Goal: Task Accomplishment & Management: Manage account settings

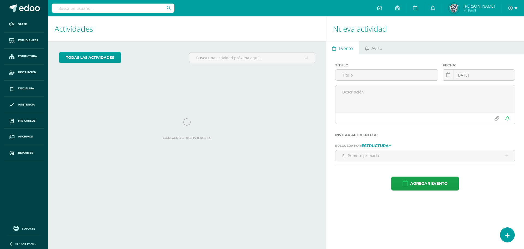
click at [113, 9] on input "text" at bounding box center [113, 8] width 123 height 9
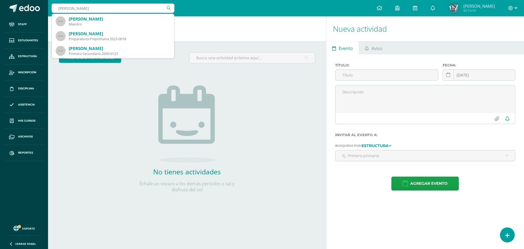
type input "alejandra chavez"
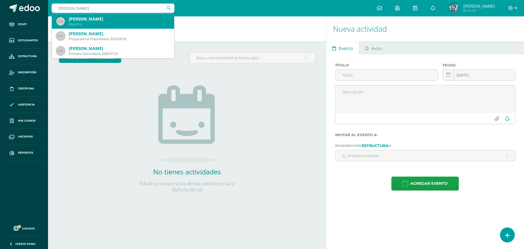
click at [103, 28] on div "Alejandra Chávez Maestro" at bounding box center [113, 21] width 114 height 15
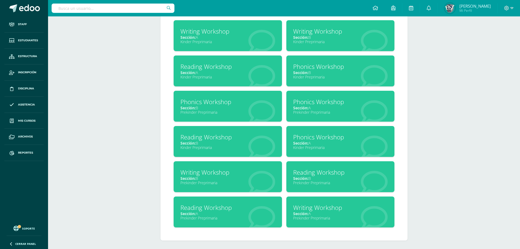
scroll to position [260, 0]
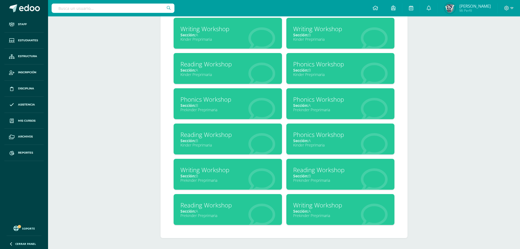
click at [309, 41] on div "Kinder Preprimaria" at bounding box center [340, 39] width 95 height 5
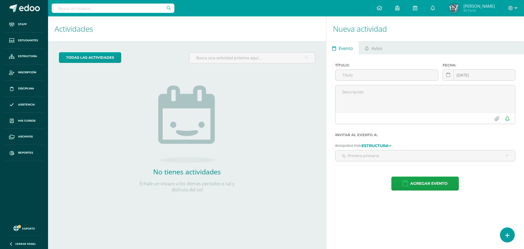
click at [121, 16] on div at bounding box center [113, 8] width 123 height 16
click at [121, 9] on input "text" at bounding box center [113, 8] width 123 height 9
click at [130, 7] on input "text" at bounding box center [113, 8] width 123 height 9
type input "paula"
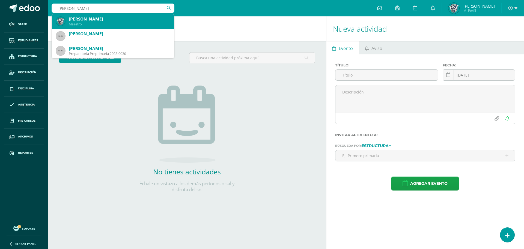
click at [126, 25] on div "Maestro" at bounding box center [119, 24] width 101 height 5
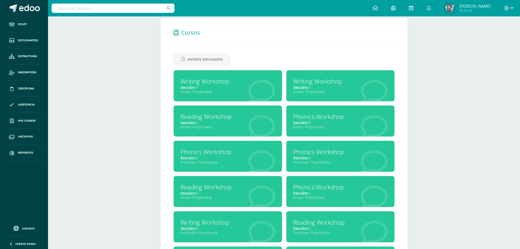
scroll to position [205, 0]
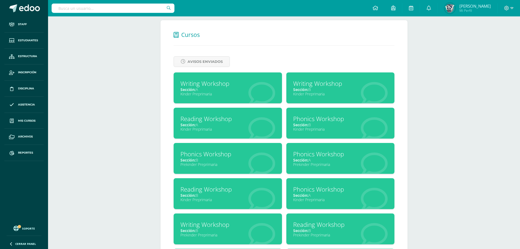
click at [329, 87] on div "Writing Workshop" at bounding box center [340, 83] width 95 height 8
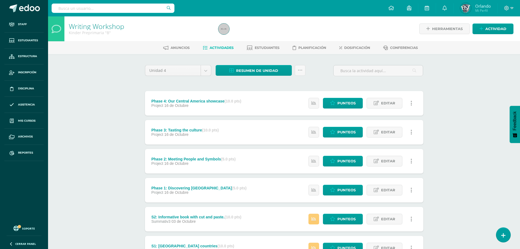
click at [340, 48] on ul "Anuncios Actividades Estudiantes Planificación Dosificación Conferencias" at bounding box center [291, 47] width 472 height 9
click at [346, 48] on span "Dosificación" at bounding box center [357, 48] width 26 height 4
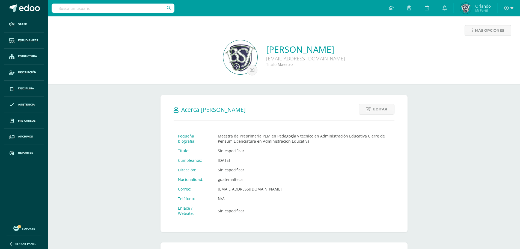
click at [241, 89] on div "Editar Cancelar Guardar Acerca [PERSON_NAME] Pequeña biografía: Maestra de Prep…" at bounding box center [284, 251] width 269 height 335
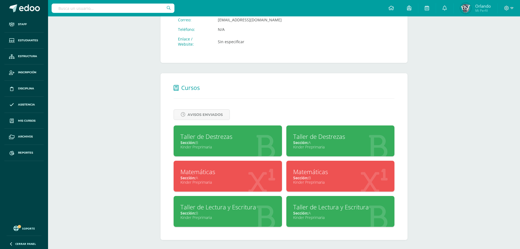
scroll to position [171, 0]
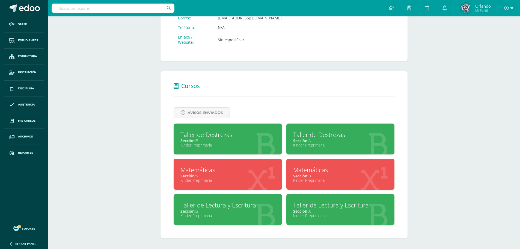
click at [247, 139] on div "Sección: B" at bounding box center [227, 140] width 95 height 5
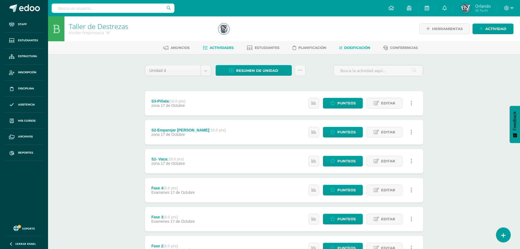
click at [349, 43] on link "Dosificación" at bounding box center [354, 47] width 31 height 9
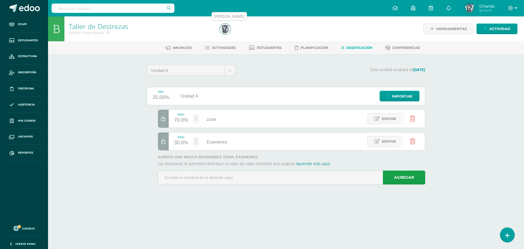
click at [226, 30] on img at bounding box center [225, 28] width 11 height 11
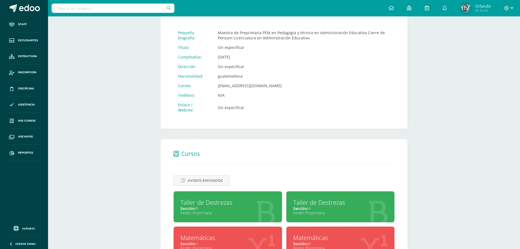
scroll to position [136, 0]
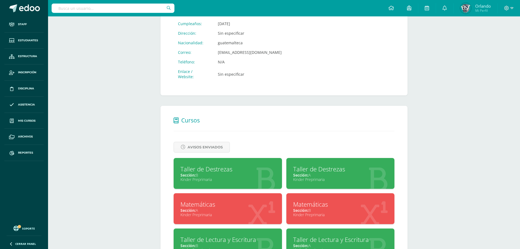
click at [315, 166] on div "Taller de Destrezas" at bounding box center [340, 169] width 95 height 8
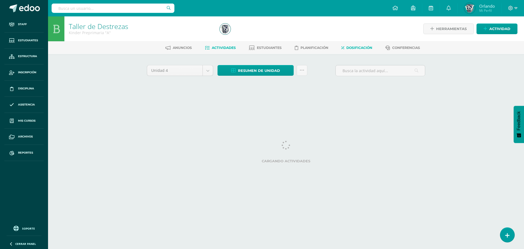
click at [344, 50] on link "Dosificación" at bounding box center [356, 47] width 31 height 9
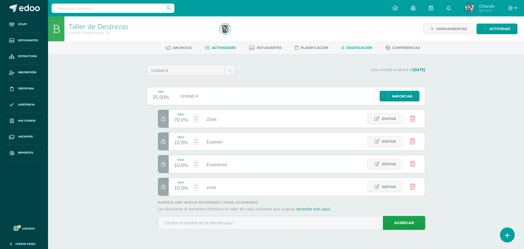
click at [225, 46] on span "Actividades" at bounding box center [224, 48] width 24 height 4
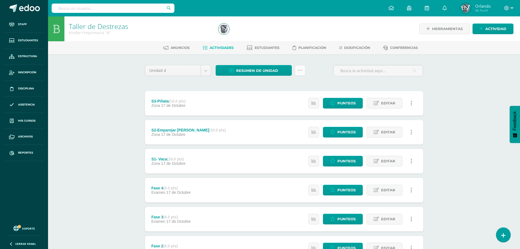
click at [300, 73] on link at bounding box center [300, 70] width 11 height 11
click at [286, 90] on link "Subir actividades en masa" at bounding box center [286, 87] width 60 height 13
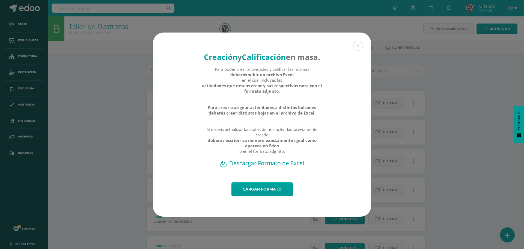
click at [273, 167] on h2 "Descargar Formato de Excel" at bounding box center [261, 163] width 199 height 8
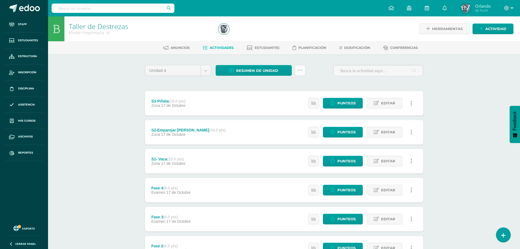
click at [303, 71] on link at bounding box center [300, 70] width 11 height 11
click at [284, 89] on link "Subir actividades en masa" at bounding box center [286, 87] width 60 height 13
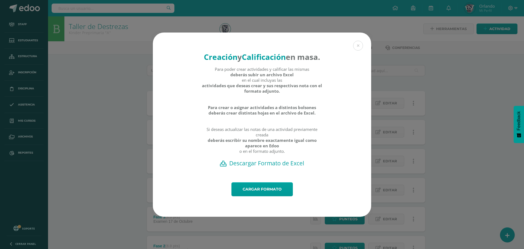
click at [270, 167] on h2 "Descargar Formato de Excel" at bounding box center [261, 163] width 199 height 8
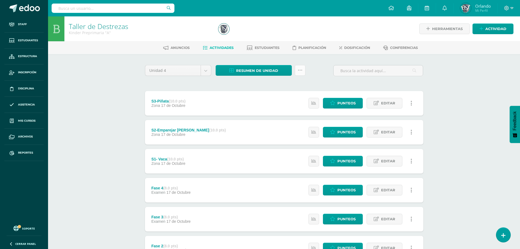
click at [302, 70] on link at bounding box center [300, 70] width 11 height 11
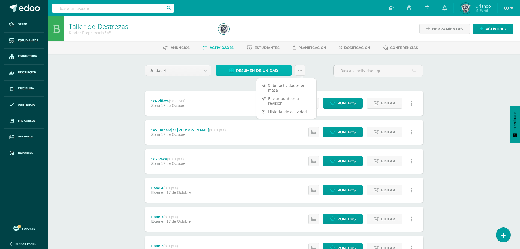
click at [258, 71] on span "Resumen de unidad" at bounding box center [257, 70] width 42 height 10
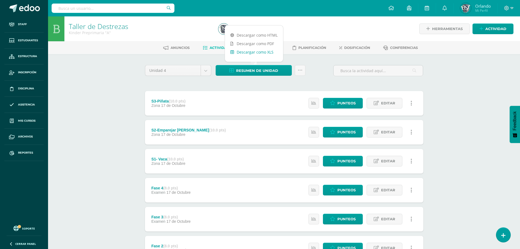
click at [257, 54] on link "Descargar como XLS" at bounding box center [254, 52] width 58 height 8
click at [299, 69] on icon at bounding box center [300, 70] width 5 height 5
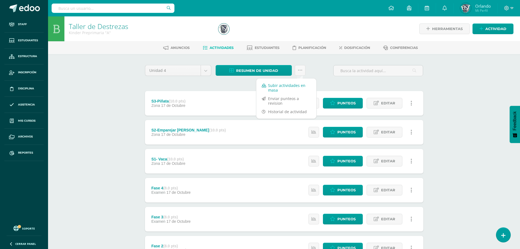
click at [275, 90] on link "Subir actividades en masa" at bounding box center [286, 87] width 60 height 13
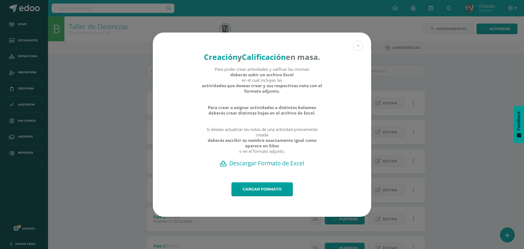
click at [278, 167] on h2 "Descargar Formato de Excel" at bounding box center [261, 163] width 199 height 8
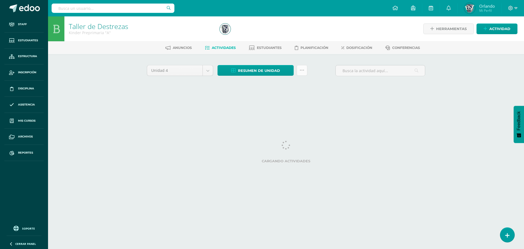
click at [301, 73] on link at bounding box center [302, 70] width 11 height 11
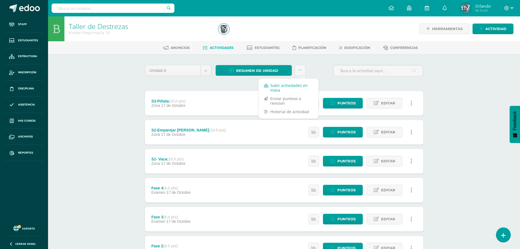
click at [288, 85] on link "Subir actividades en masa" at bounding box center [288, 87] width 60 height 13
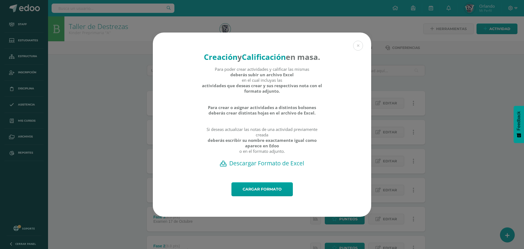
click at [262, 167] on h2 "Descargar Formato de Excel" at bounding box center [261, 163] width 199 height 8
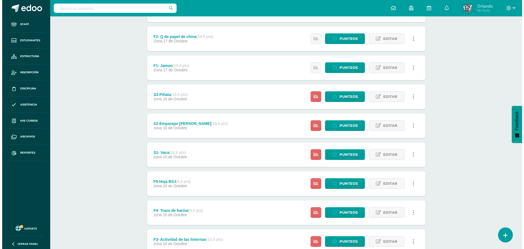
scroll to position [323, 0]
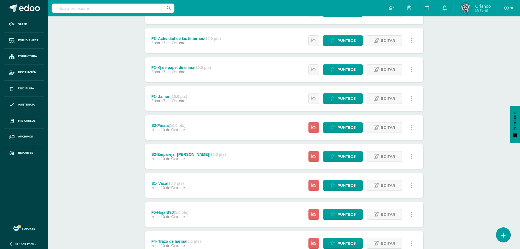
click at [413, 127] on link at bounding box center [411, 127] width 11 height 11
click at [402, 160] on link "Eliminar" at bounding box center [401, 162] width 56 height 8
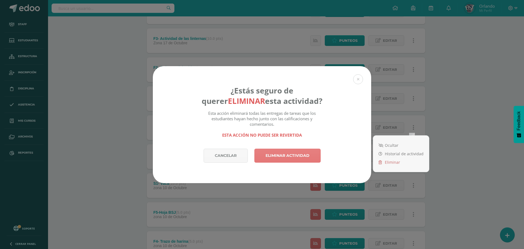
click at [302, 159] on link "Eliminar actividad" at bounding box center [287, 155] width 66 height 14
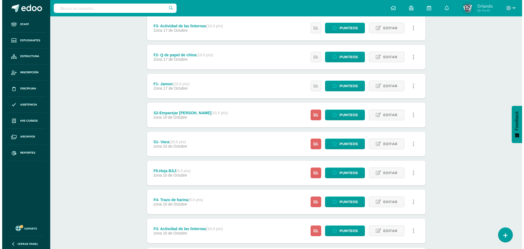
scroll to position [353, 0]
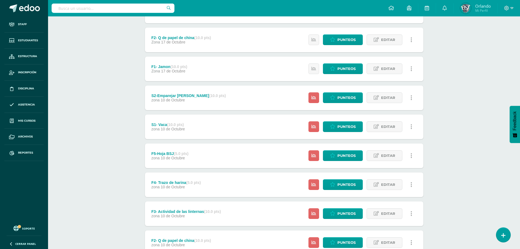
click at [414, 99] on link at bounding box center [411, 97] width 11 height 11
click at [400, 130] on link "Eliminar" at bounding box center [401, 132] width 56 height 8
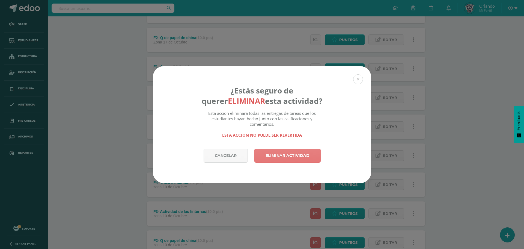
click at [307, 158] on link "Eliminar actividad" at bounding box center [287, 155] width 66 height 14
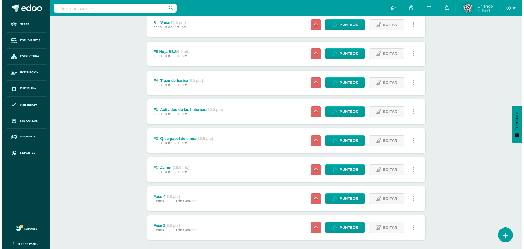
scroll to position [396, 0]
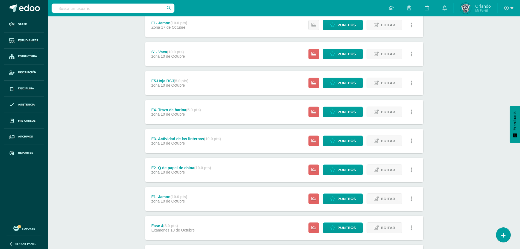
click at [411, 50] on link at bounding box center [411, 54] width 11 height 11
click at [397, 86] on link "Eliminar" at bounding box center [401, 88] width 56 height 8
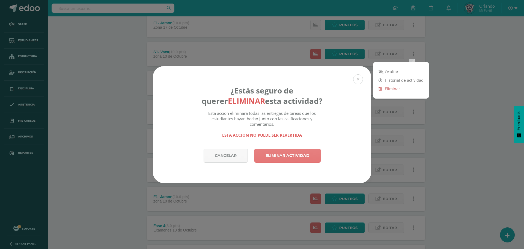
click at [296, 154] on link "Eliminar actividad" at bounding box center [287, 155] width 66 height 14
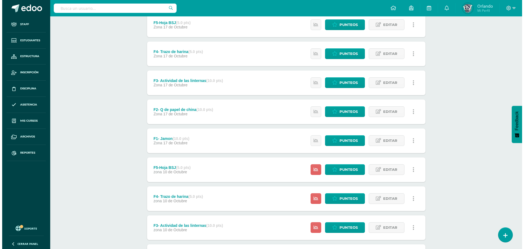
scroll to position [325, 0]
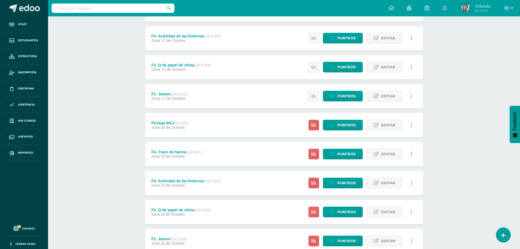
click at [413, 126] on link at bounding box center [411, 125] width 11 height 11
click at [393, 161] on link "Eliminar" at bounding box center [401, 159] width 56 height 8
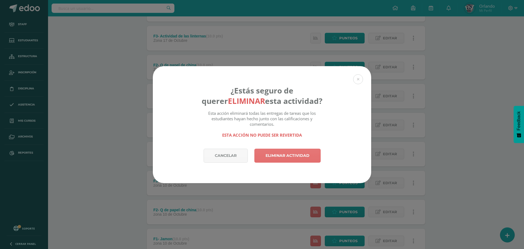
click at [285, 162] on div "Cancelar Eliminar actividad" at bounding box center [262, 165] width 218 height 34
click at [287, 158] on link "Eliminar actividad" at bounding box center [287, 155] width 66 height 14
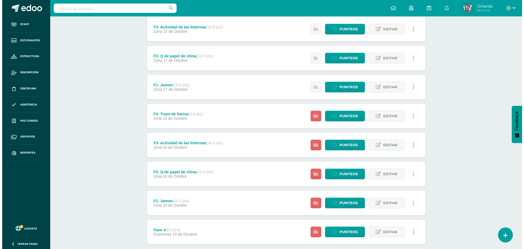
scroll to position [380, 0]
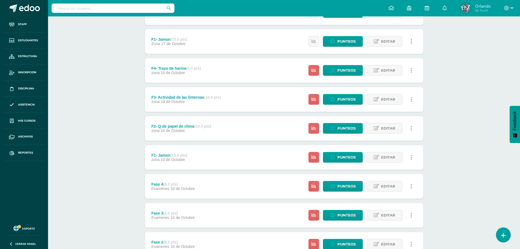
click at [414, 69] on link at bounding box center [411, 70] width 11 height 11
click at [397, 102] on link "Eliminar" at bounding box center [401, 105] width 56 height 8
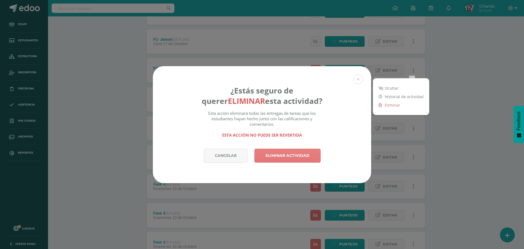
click at [304, 156] on link "Eliminar actividad" at bounding box center [287, 155] width 66 height 14
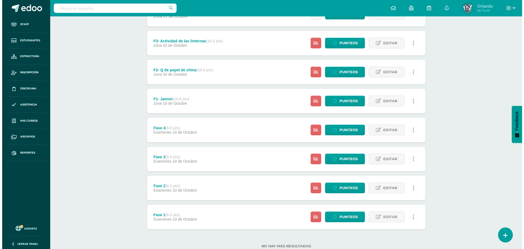
scroll to position [325, 0]
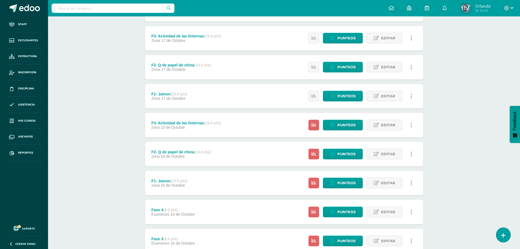
click at [412, 123] on link at bounding box center [411, 125] width 11 height 11
click at [392, 161] on link "Eliminar" at bounding box center [401, 159] width 56 height 8
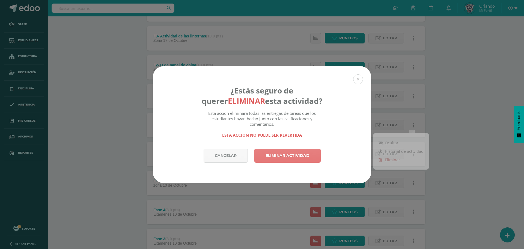
click at [307, 159] on link "Eliminar actividad" at bounding box center [287, 155] width 66 height 14
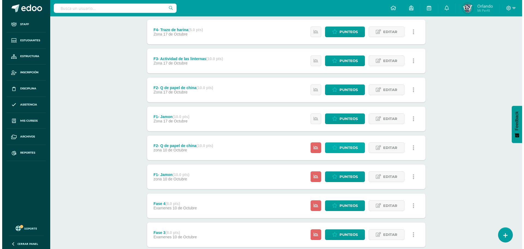
scroll to position [340, 0]
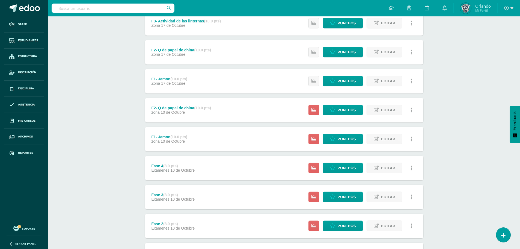
click at [409, 109] on link at bounding box center [411, 110] width 11 height 11
click at [380, 144] on icon at bounding box center [380, 145] width 3 height 4
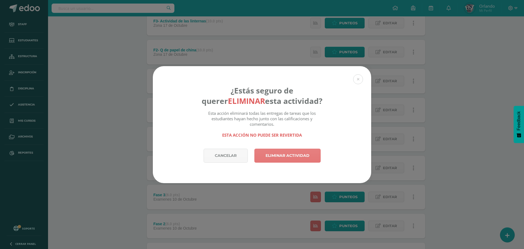
click at [286, 156] on link "Eliminar actividad" at bounding box center [287, 155] width 66 height 14
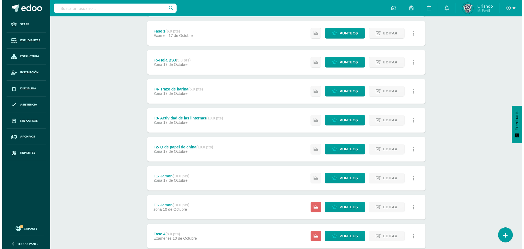
scroll to position [353, 0]
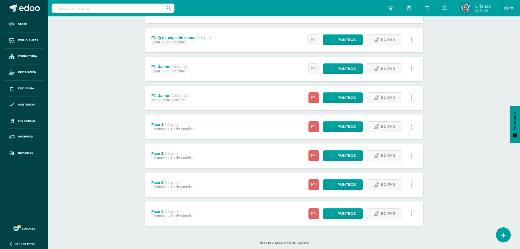
click at [413, 97] on link at bounding box center [411, 97] width 11 height 11
click at [394, 130] on link "Eliminar" at bounding box center [401, 132] width 56 height 8
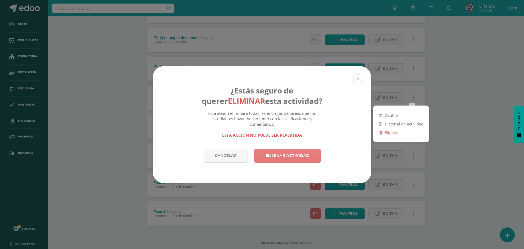
click at [267, 160] on link "Eliminar actividad" at bounding box center [287, 155] width 66 height 14
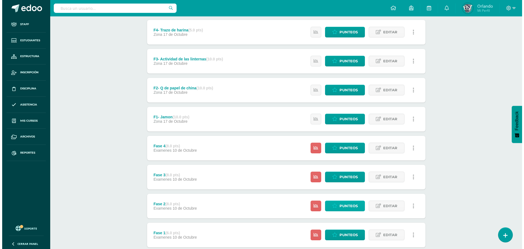
scroll to position [337, 0]
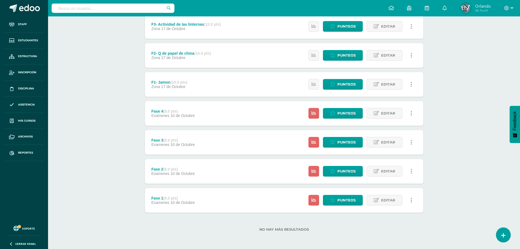
click at [413, 114] on link at bounding box center [411, 113] width 11 height 11
click at [386, 146] on link "Eliminar" at bounding box center [401, 148] width 56 height 8
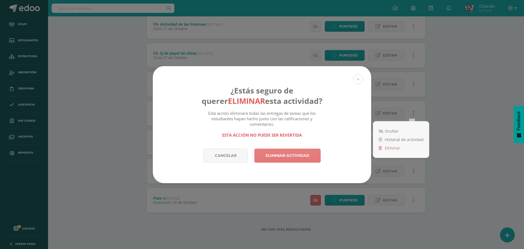
click at [296, 152] on link "Eliminar actividad" at bounding box center [287, 155] width 66 height 14
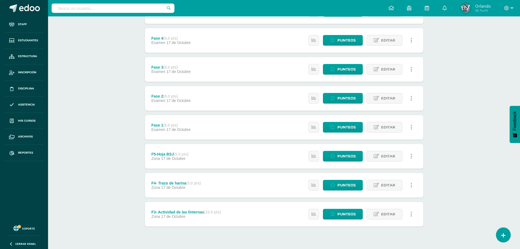
scroll to position [162, 0]
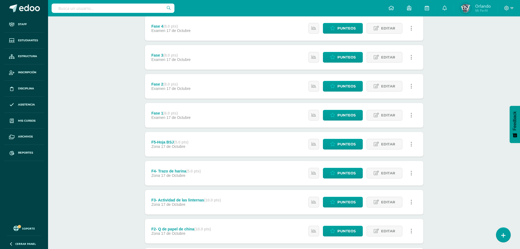
click at [75, 144] on div "Taller de Destrezas Kinder Preprimaria "A" Herramientas Detalle de asistencias …" at bounding box center [284, 125] width 472 height 540
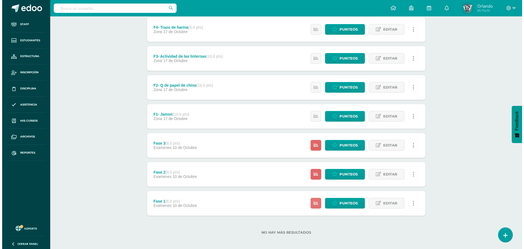
scroll to position [308, 0]
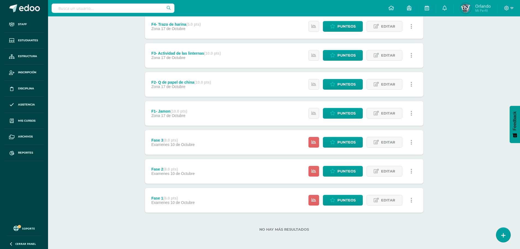
click at [414, 141] on link at bounding box center [411, 142] width 11 height 11
click at [388, 177] on link "Eliminar" at bounding box center [401, 176] width 56 height 8
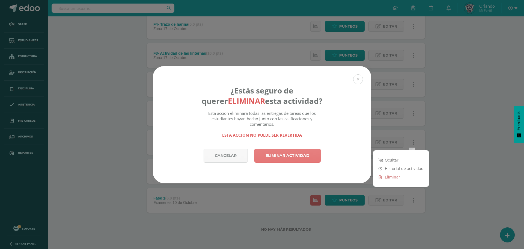
click at [280, 156] on link "Eliminar actividad" at bounding box center [287, 155] width 66 height 14
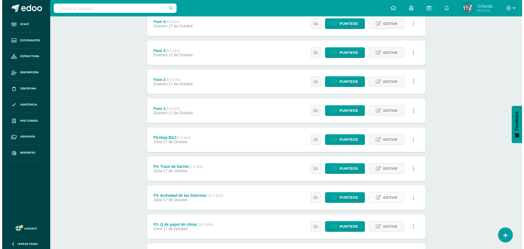
scroll to position [279, 0]
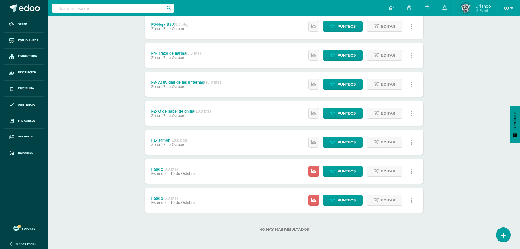
click at [413, 173] on link at bounding box center [411, 171] width 11 height 11
click at [386, 205] on link "Eliminar" at bounding box center [401, 205] width 56 height 8
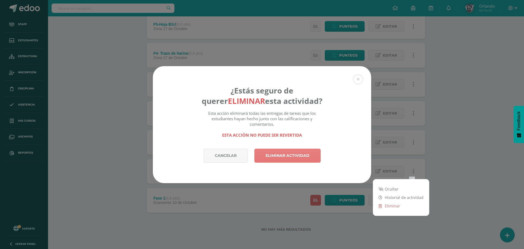
click at [294, 156] on link "Eliminar actividad" at bounding box center [287, 155] width 66 height 14
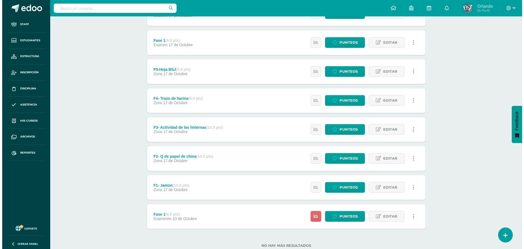
scroll to position [250, 0]
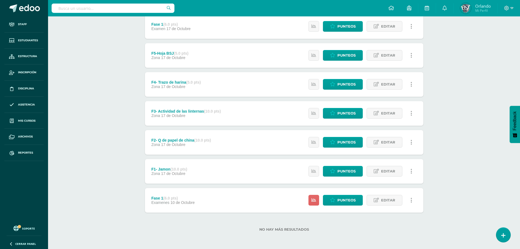
click at [411, 199] on icon at bounding box center [411, 200] width 2 height 6
click at [383, 236] on link "Eliminar" at bounding box center [401, 234] width 56 height 8
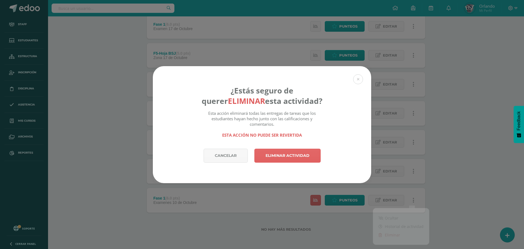
click at [302, 163] on div "Cancelar Eliminar actividad" at bounding box center [262, 165] width 218 height 34
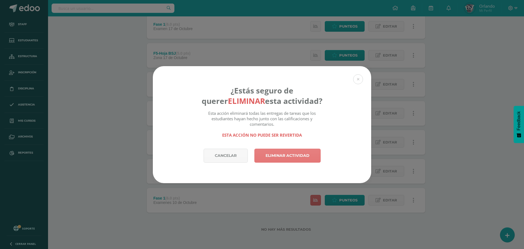
click at [302, 158] on link "Eliminar actividad" at bounding box center [287, 155] width 66 height 14
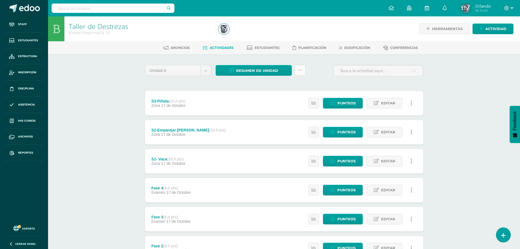
click at [296, 70] on link at bounding box center [300, 70] width 11 height 11
click at [274, 90] on link "Subir actividades en masa" at bounding box center [286, 87] width 60 height 13
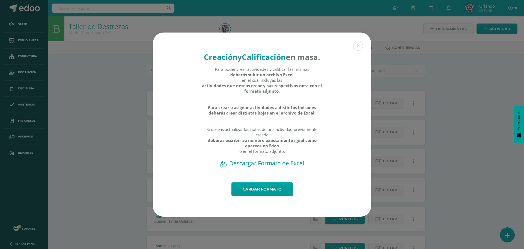
click at [262, 167] on h2 "Descargar Formato de Excel" at bounding box center [261, 163] width 199 height 8
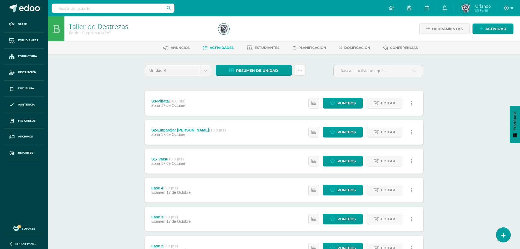
click at [301, 70] on icon at bounding box center [300, 70] width 5 height 5
click at [278, 84] on link "Subir actividades en masa" at bounding box center [286, 87] width 60 height 13
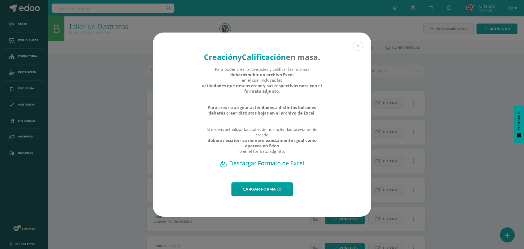
click at [358, 41] on button at bounding box center [358, 46] width 10 height 10
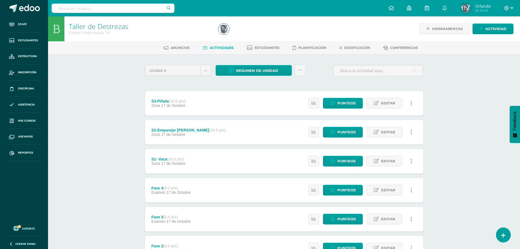
click at [306, 67] on div "Resumen de unidad Descargar como HTML Descargar como PDF Descargar como XLS" at bounding box center [260, 73] width 94 height 16
click at [303, 73] on link at bounding box center [300, 70] width 11 height 11
click at [288, 112] on link "Historial de actividad" at bounding box center [286, 111] width 60 height 8
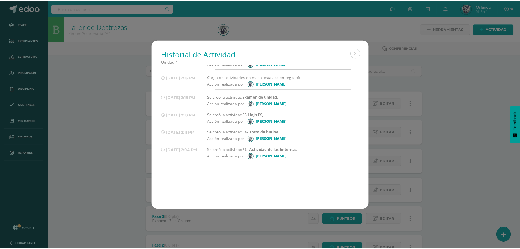
scroll to position [892, 0]
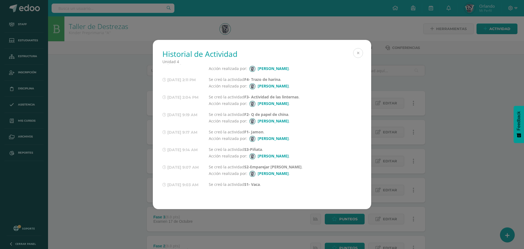
click at [359, 50] on button at bounding box center [358, 53] width 10 height 10
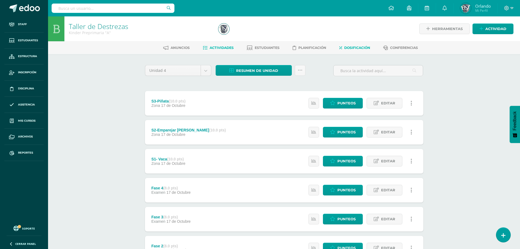
click at [352, 47] on span "Dosificación" at bounding box center [357, 48] width 26 height 4
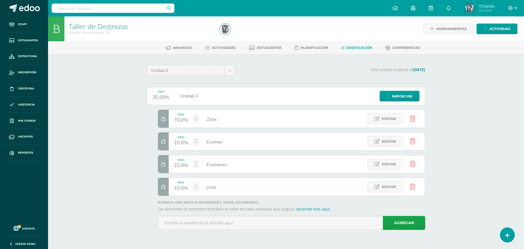
click at [161, 144] on div at bounding box center [163, 141] width 11 height 18
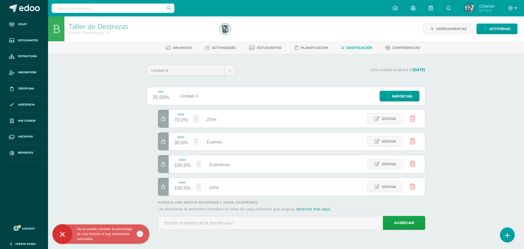
click at [163, 166] on icon at bounding box center [163, 164] width 4 height 5
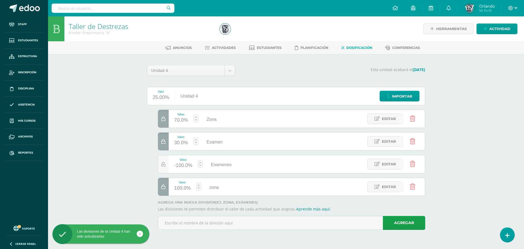
click at [414, 167] on link at bounding box center [413, 164] width 14 height 14
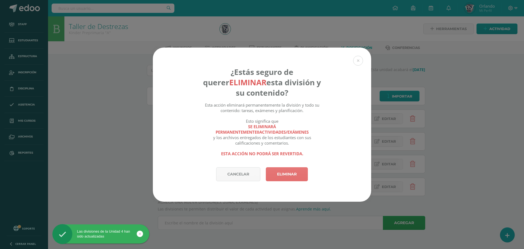
click at [292, 169] on link "Eliminar" at bounding box center [287, 174] width 42 height 14
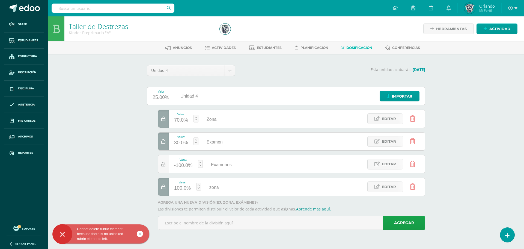
click at [413, 166] on icon at bounding box center [412, 164] width 5 height 6
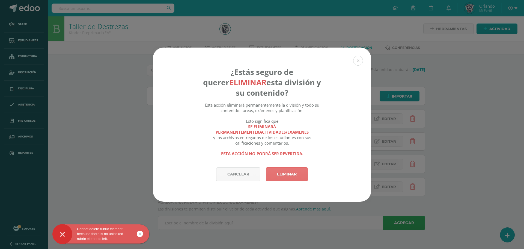
click at [282, 171] on link "Eliminar" at bounding box center [287, 174] width 42 height 14
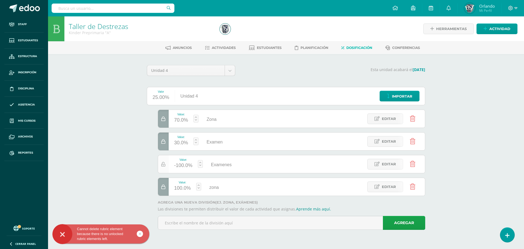
click at [164, 168] on div at bounding box center [163, 164] width 11 height 18
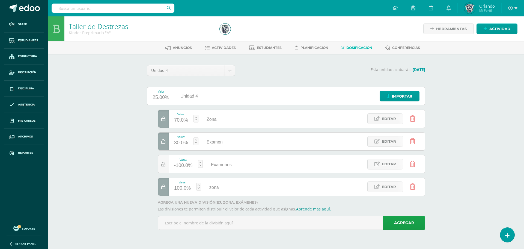
click at [165, 182] on div at bounding box center [163, 187] width 11 height 18
click at [167, 186] on div at bounding box center [163, 187] width 11 height 18
click at [162, 160] on div at bounding box center [163, 164] width 11 height 18
click at [162, 141] on icon at bounding box center [163, 141] width 4 height 5
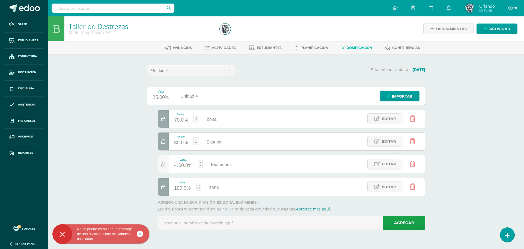
click at [415, 164] on link at bounding box center [413, 164] width 14 height 14
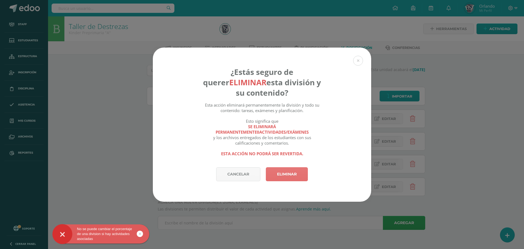
click at [300, 172] on link "Eliminar" at bounding box center [287, 174] width 42 height 14
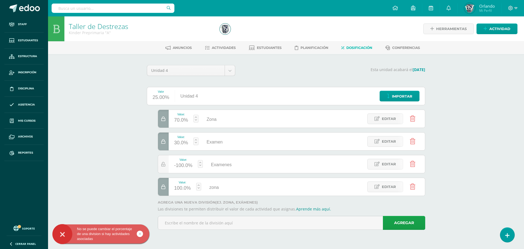
click at [165, 190] on div at bounding box center [163, 187] width 11 height 18
click at [163, 187] on icon at bounding box center [163, 186] width 4 height 5
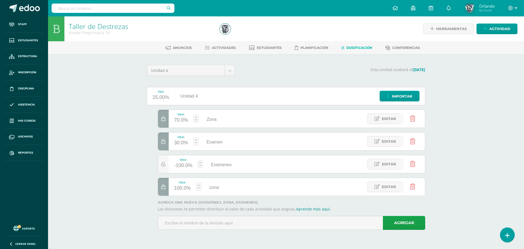
click at [414, 185] on icon at bounding box center [412, 186] width 5 height 6
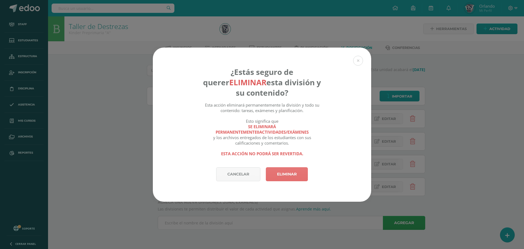
click at [291, 178] on link "Eliminar" at bounding box center [287, 174] width 42 height 14
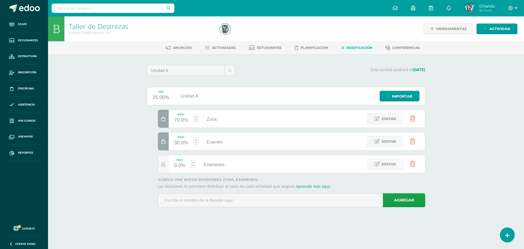
click at [416, 166] on link at bounding box center [413, 164] width 14 height 14
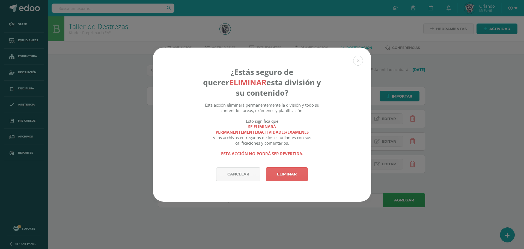
click at [457, 154] on div "¿Estás seguro de querer eliminar esta división y su contenido? Esta acción elim…" at bounding box center [262, 124] width 520 height 154
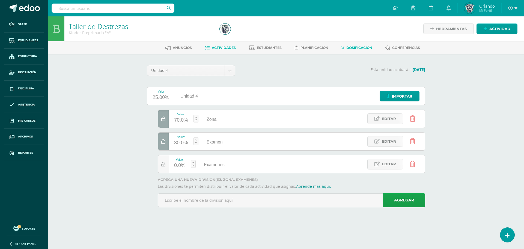
click at [218, 46] on span "Actividades" at bounding box center [224, 48] width 24 height 4
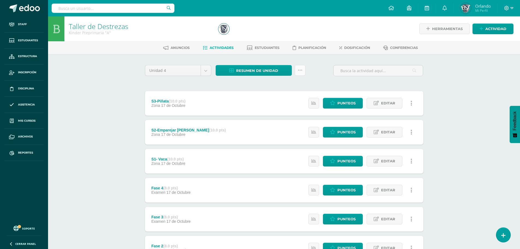
click at [300, 74] on link at bounding box center [300, 70] width 11 height 11
click at [284, 87] on link "Subir actividades en masa" at bounding box center [286, 87] width 60 height 13
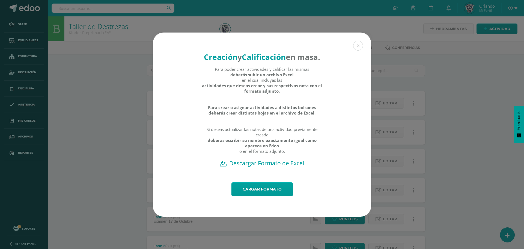
click at [255, 167] on h2 "Descargar Formato de Excel" at bounding box center [261, 163] width 199 height 8
click at [360, 43] on button at bounding box center [358, 46] width 10 height 10
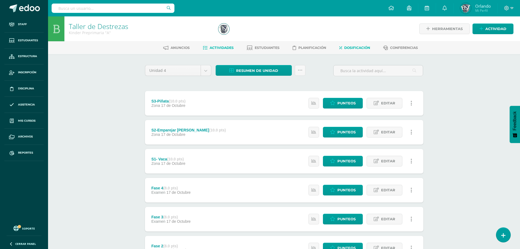
click at [348, 44] on link "Dosificación" at bounding box center [354, 47] width 31 height 9
click at [353, 49] on span "Dosificación" at bounding box center [357, 48] width 26 height 4
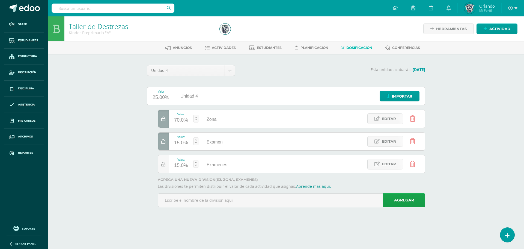
click at [415, 166] on icon at bounding box center [412, 164] width 5 height 6
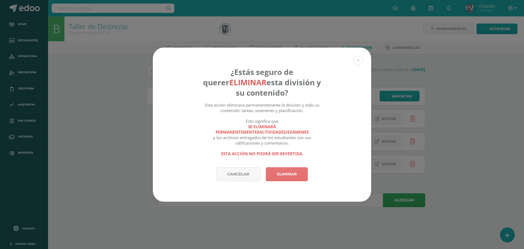
click at [302, 172] on link "Eliminar" at bounding box center [287, 174] width 42 height 14
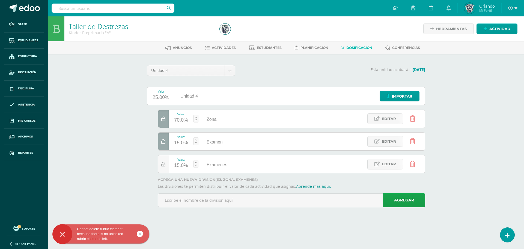
click at [411, 164] on icon at bounding box center [412, 164] width 5 height 6
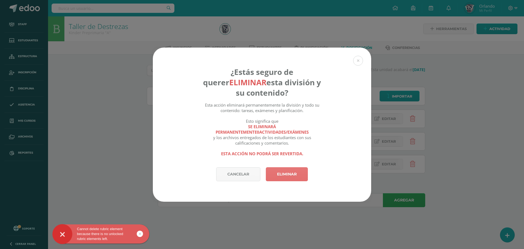
click at [279, 173] on link "Eliminar" at bounding box center [287, 174] width 42 height 14
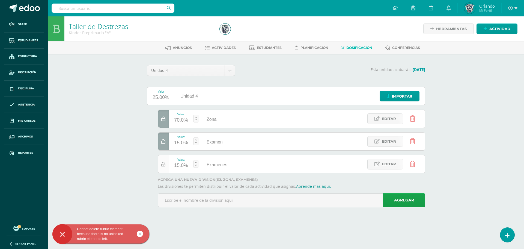
click at [164, 163] on icon at bounding box center [163, 164] width 4 height 5
click at [166, 165] on div at bounding box center [163, 164] width 11 height 18
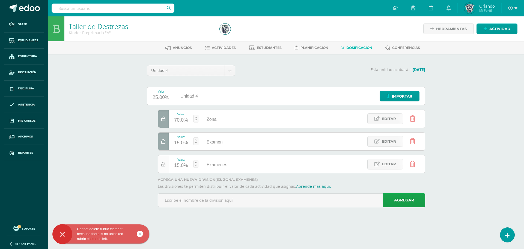
click at [166, 165] on div at bounding box center [163, 164] width 11 height 18
click at [417, 163] on link at bounding box center [413, 164] width 14 height 14
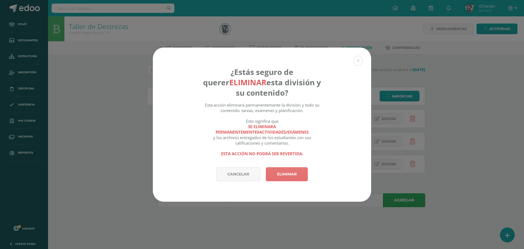
click at [287, 171] on link "Eliminar" at bounding box center [287, 174] width 42 height 14
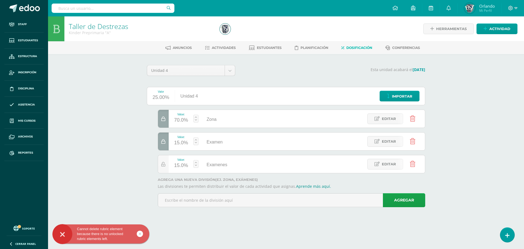
click at [415, 163] on icon at bounding box center [412, 164] width 5 height 6
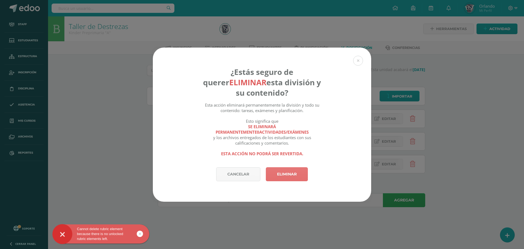
click at [289, 179] on link "Eliminar" at bounding box center [287, 174] width 42 height 14
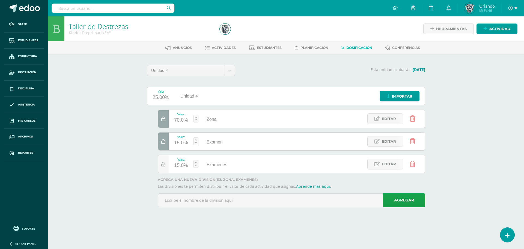
click at [414, 166] on icon at bounding box center [412, 164] width 5 height 6
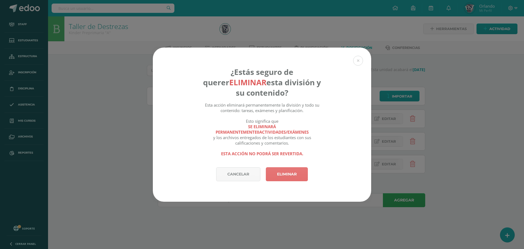
click at [277, 176] on link "Eliminar" at bounding box center [287, 174] width 42 height 14
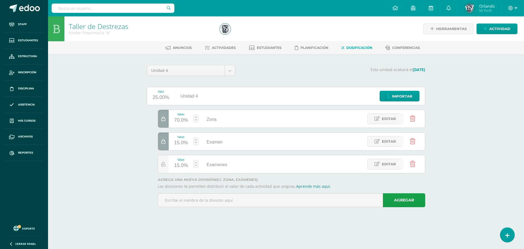
click at [412, 164] on icon at bounding box center [412, 164] width 5 height 6
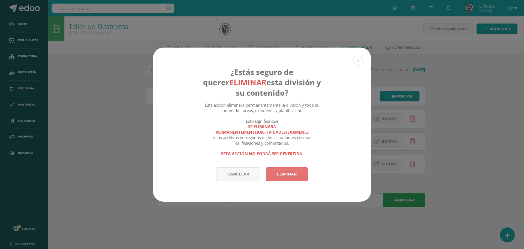
click at [297, 176] on link "Eliminar" at bounding box center [287, 174] width 42 height 14
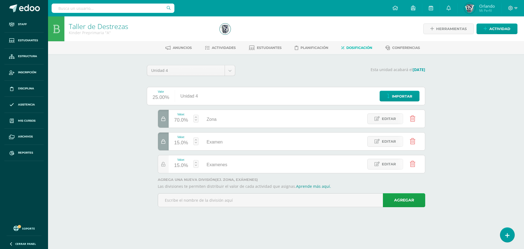
click at [159, 140] on div at bounding box center [163, 141] width 11 height 18
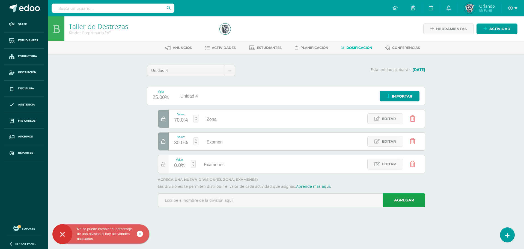
click at [410, 165] on icon at bounding box center [412, 164] width 5 height 6
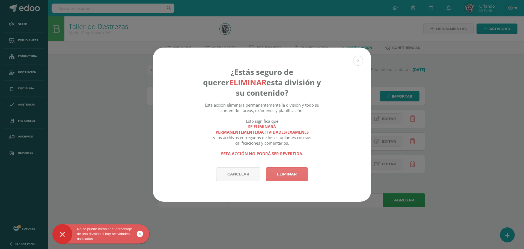
click at [294, 176] on link "Eliminar" at bounding box center [287, 174] width 42 height 14
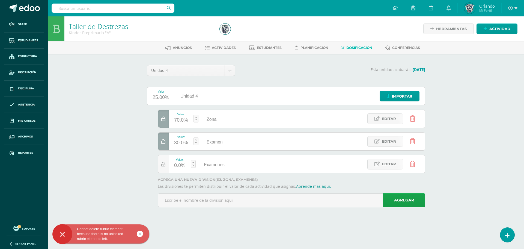
click at [416, 161] on link at bounding box center [413, 164] width 14 height 14
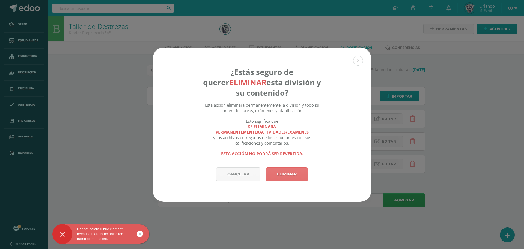
click at [285, 173] on link "Eliminar" at bounding box center [287, 174] width 42 height 14
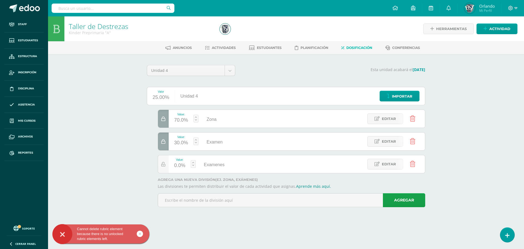
click at [405, 163] on div at bounding box center [411, 164] width 28 height 18
click at [409, 162] on link at bounding box center [413, 164] width 14 height 14
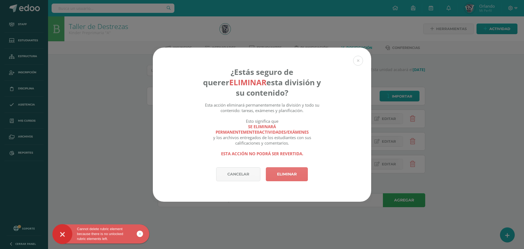
click at [289, 171] on link "Eliminar" at bounding box center [287, 174] width 42 height 14
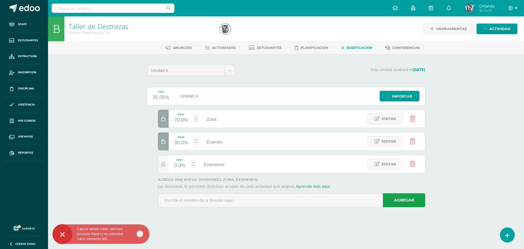
click at [161, 120] on div at bounding box center [163, 119] width 11 height 18
click at [166, 118] on div at bounding box center [163, 119] width 11 height 18
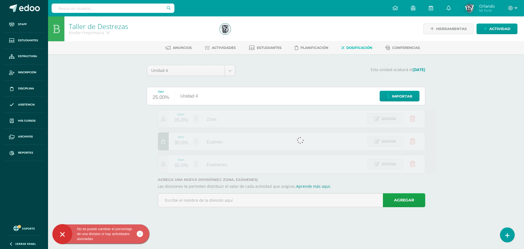
click at [166, 118] on div "Value: 35.0% Zona Zona Editar Value: 30.0% Examen Examen Editar Value: 35.0% Ex…" at bounding box center [286, 141] width 278 height 64
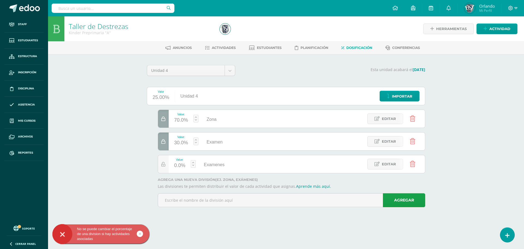
click at [166, 118] on div at bounding box center [163, 119] width 11 height 18
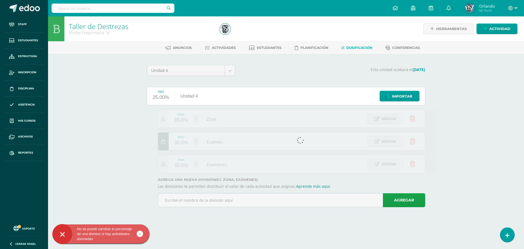
click at [166, 118] on div at bounding box center [163, 119] width 11 height 18
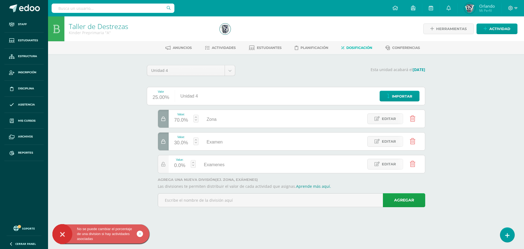
click at [166, 118] on div at bounding box center [163, 119] width 11 height 18
click at [411, 165] on icon at bounding box center [412, 164] width 5 height 6
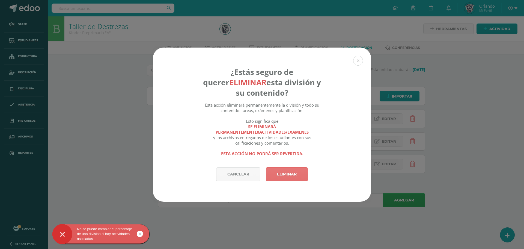
click at [281, 172] on link "Eliminar" at bounding box center [287, 174] width 42 height 14
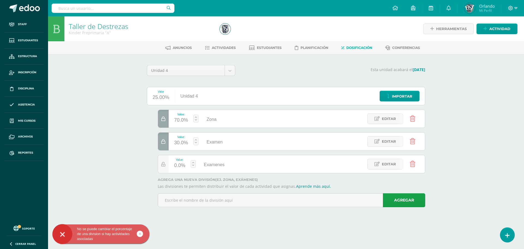
click at [238, 46] on ul "Anuncios Actividades Estudiantes Planificación Dosificación Conferencias" at bounding box center [293, 47] width 476 height 9
click at [212, 45] on link "Actividades" at bounding box center [220, 47] width 31 height 9
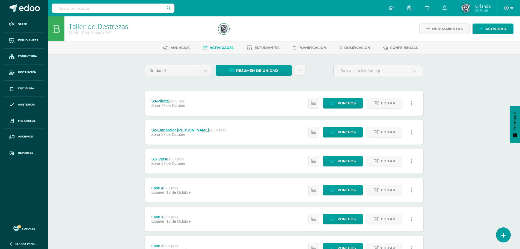
click at [415, 103] on link at bounding box center [411, 103] width 11 height 11
click at [393, 127] on link "Eliminar" at bounding box center [401, 129] width 56 height 8
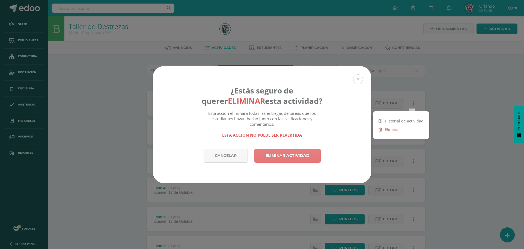
click at [304, 158] on link "Eliminar actividad" at bounding box center [287, 155] width 66 height 14
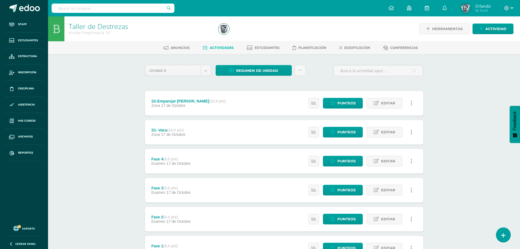
click at [412, 103] on link at bounding box center [411, 103] width 11 height 11
click at [379, 129] on icon at bounding box center [380, 129] width 3 height 4
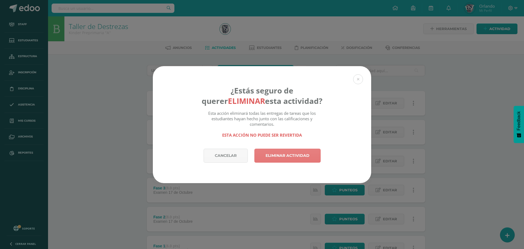
click at [303, 158] on link "Eliminar actividad" at bounding box center [287, 155] width 66 height 14
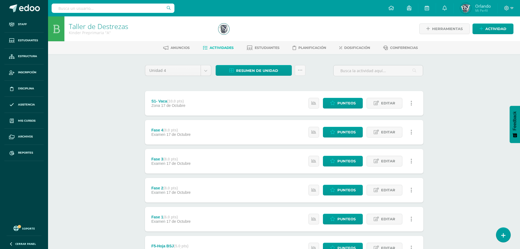
click at [414, 99] on link at bounding box center [411, 103] width 11 height 11
click at [377, 130] on link "Eliminar" at bounding box center [401, 129] width 56 height 8
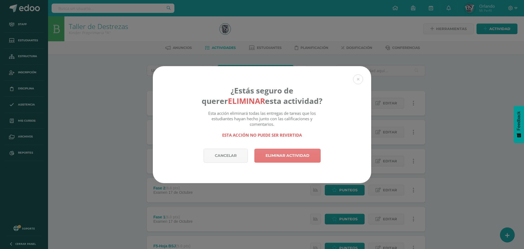
click at [302, 150] on link "Eliminar actividad" at bounding box center [287, 155] width 66 height 14
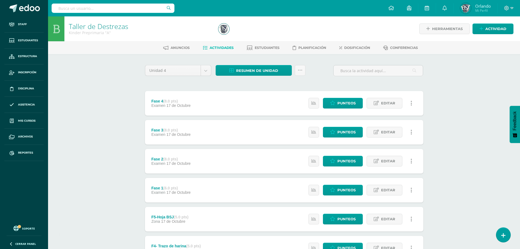
click at [416, 106] on link at bounding box center [411, 103] width 11 height 11
click at [397, 129] on link "Eliminar" at bounding box center [401, 129] width 56 height 8
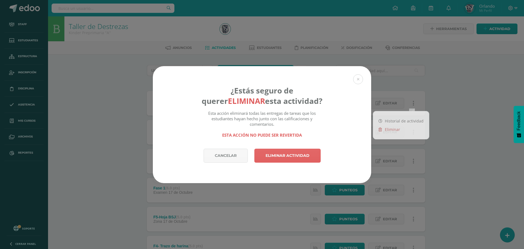
click at [314, 148] on div "¿Estás seguro de querer eliminar esta actividad? Esta acción eliminará todas la…" at bounding box center [262, 107] width 218 height 82
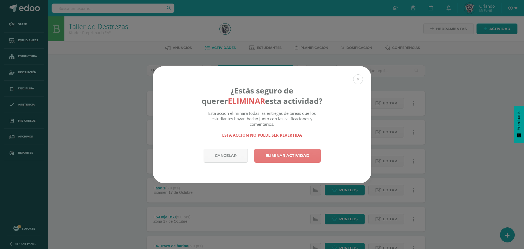
click at [312, 153] on link "Eliminar actividad" at bounding box center [287, 155] width 66 height 14
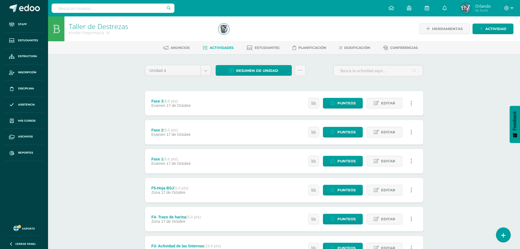
click at [412, 105] on icon at bounding box center [411, 103] width 2 height 6
click at [378, 128] on link "Eliminar" at bounding box center [401, 129] width 56 height 8
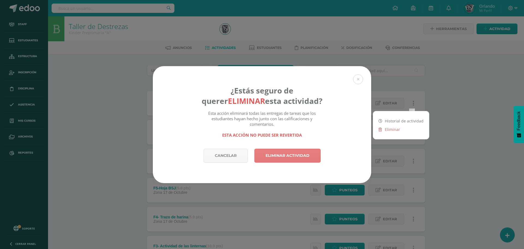
click at [297, 154] on link "Eliminar actividad" at bounding box center [287, 155] width 66 height 14
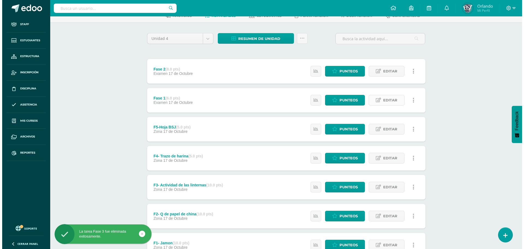
scroll to position [77, 0]
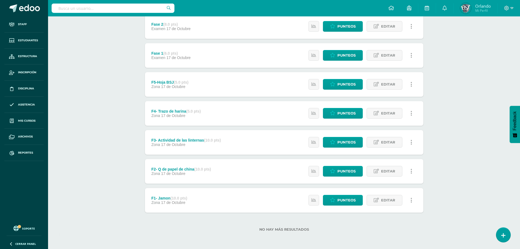
click at [411, 199] on icon at bounding box center [411, 200] width 2 height 6
click at [384, 224] on link "Eliminar" at bounding box center [401, 226] width 56 height 8
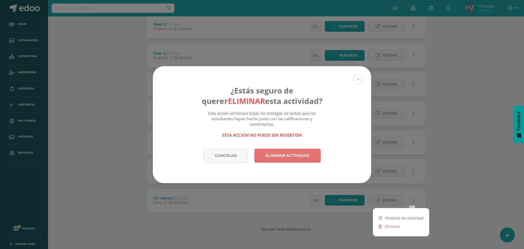
drag, startPoint x: 294, startPoint y: 146, endPoint x: 296, endPoint y: 149, distance: 2.8
click at [294, 146] on div "¿Estás seguro de querer eliminar esta actividad? Esta acción eliminará todas la…" at bounding box center [262, 107] width 218 height 82
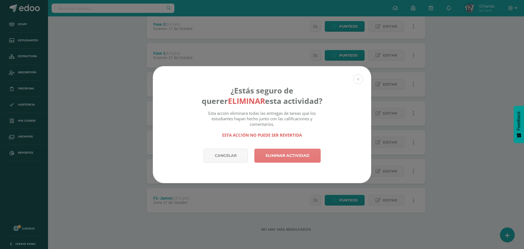
click at [297, 150] on link "Eliminar actividad" at bounding box center [287, 155] width 66 height 14
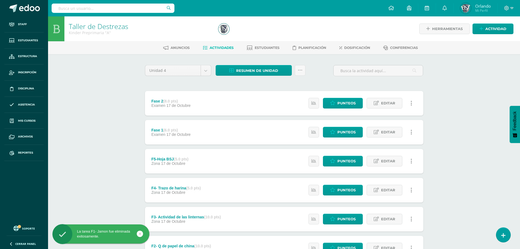
click at [411, 102] on icon at bounding box center [411, 103] width 2 height 6
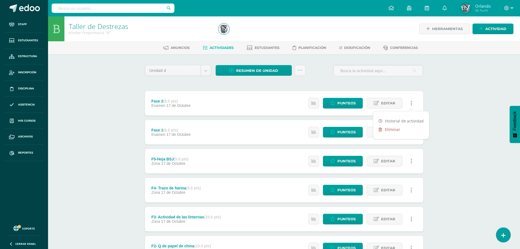
click at [384, 130] on link "Eliminar" at bounding box center [401, 129] width 56 height 8
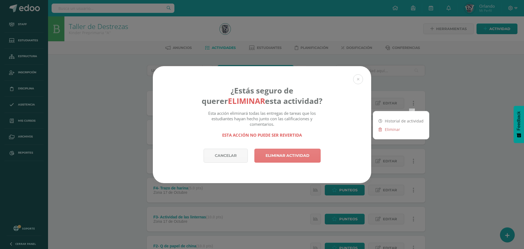
click at [311, 156] on link "Eliminar actividad" at bounding box center [287, 155] width 66 height 14
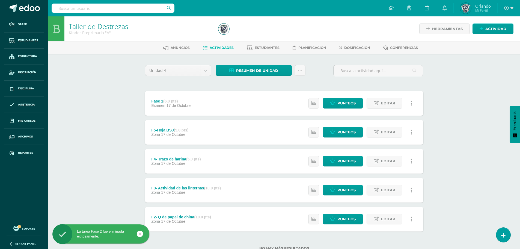
click at [414, 106] on link at bounding box center [411, 103] width 11 height 11
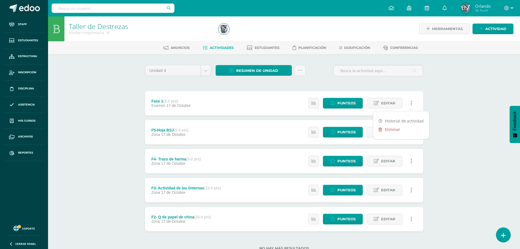
click at [392, 130] on link "Eliminar" at bounding box center [401, 129] width 56 height 8
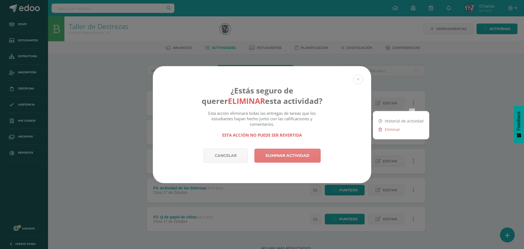
click at [309, 154] on link "Eliminar actividad" at bounding box center [287, 155] width 66 height 14
click at [299, 151] on link "Eliminar actividad" at bounding box center [287, 155] width 66 height 14
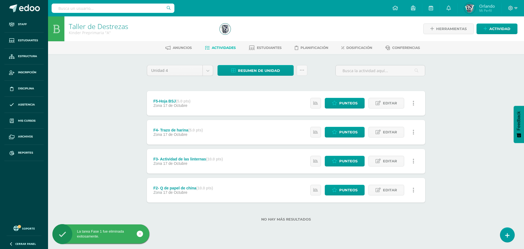
click at [411, 101] on link at bounding box center [413, 103] width 11 height 11
click at [396, 135] on div "Historial de actividad Eliminar" at bounding box center [403, 125] width 56 height 28
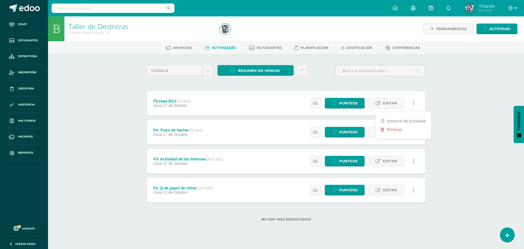
click at [396, 131] on link "Eliminar" at bounding box center [403, 129] width 56 height 8
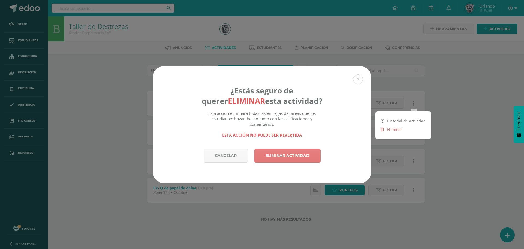
click at [306, 154] on link "Eliminar actividad" at bounding box center [287, 155] width 66 height 14
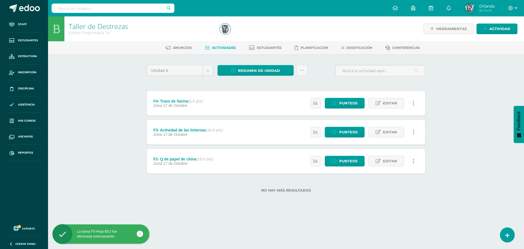
click at [415, 101] on link at bounding box center [413, 103] width 11 height 11
click at [395, 130] on link "Eliminar" at bounding box center [403, 129] width 56 height 8
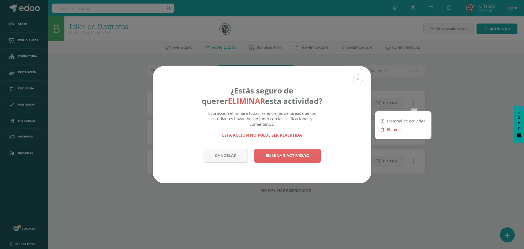
click at [397, 130] on link "Eliminar" at bounding box center [403, 129] width 56 height 8
click at [394, 129] on link "Eliminar" at bounding box center [403, 129] width 56 height 8
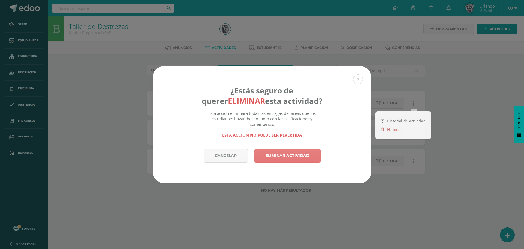
click at [313, 154] on link "Eliminar actividad" at bounding box center [287, 155] width 66 height 14
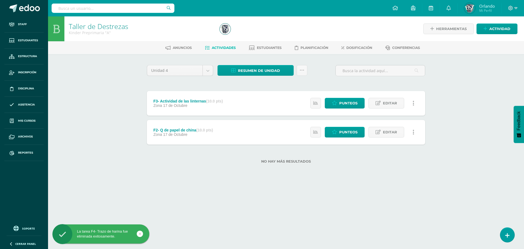
click at [416, 102] on link at bounding box center [413, 103] width 11 height 11
click at [403, 128] on link "Eliminar" at bounding box center [403, 129] width 56 height 8
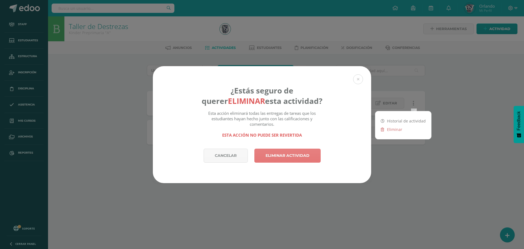
click at [266, 153] on link "Eliminar actividad" at bounding box center [287, 155] width 66 height 14
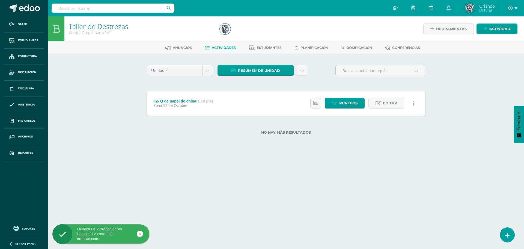
click at [414, 99] on link at bounding box center [413, 103] width 11 height 11
click at [389, 128] on link "Eliminar" at bounding box center [403, 129] width 56 height 8
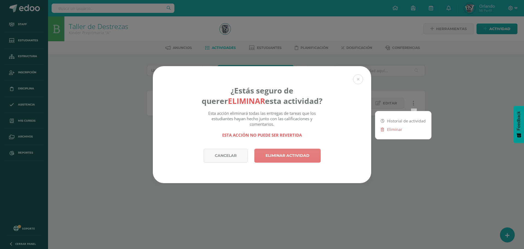
click at [319, 151] on link "Eliminar actividad" at bounding box center [287, 155] width 66 height 14
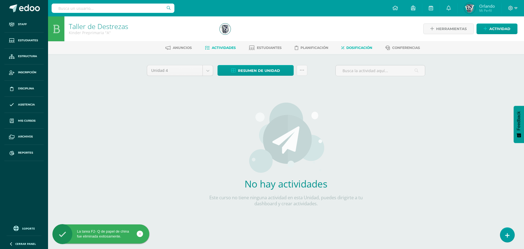
click at [351, 44] on link "Dosificación" at bounding box center [356, 47] width 31 height 9
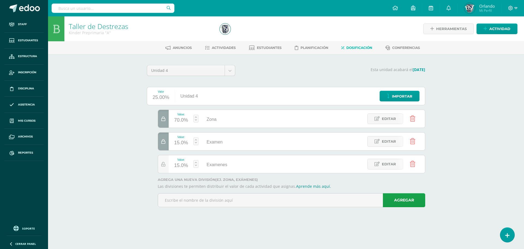
click at [412, 119] on icon at bounding box center [412, 118] width 5 height 6
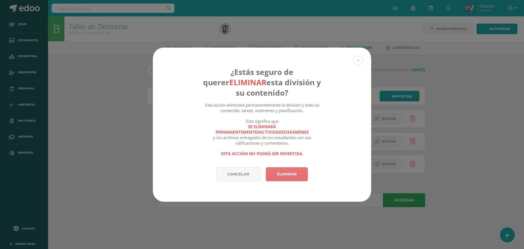
click at [288, 177] on link "Eliminar" at bounding box center [287, 174] width 42 height 14
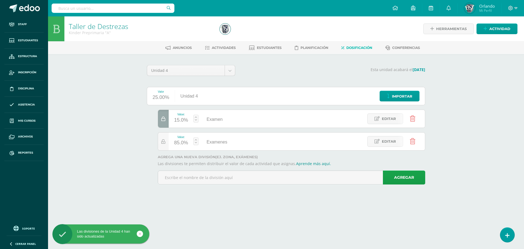
click at [415, 120] on link at bounding box center [413, 119] width 14 height 14
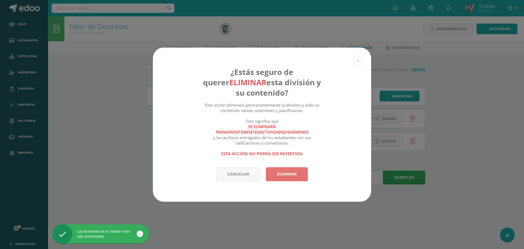
click at [295, 178] on link "Eliminar" at bounding box center [287, 174] width 42 height 14
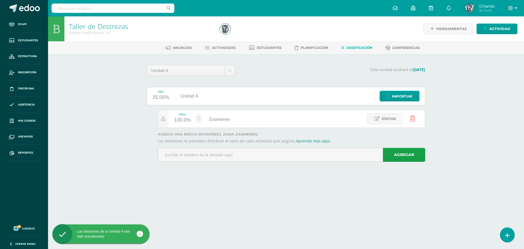
click at [415, 118] on icon at bounding box center [412, 118] width 5 height 6
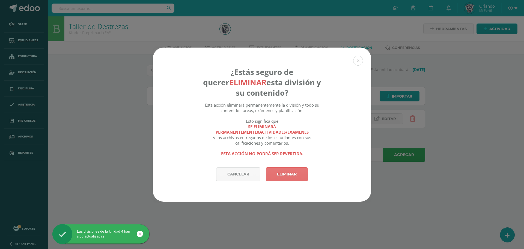
click at [292, 179] on link "Eliminar" at bounding box center [287, 174] width 42 height 14
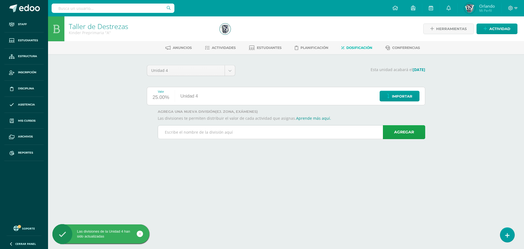
click at [242, 136] on input "text" at bounding box center [291, 131] width 267 height 13
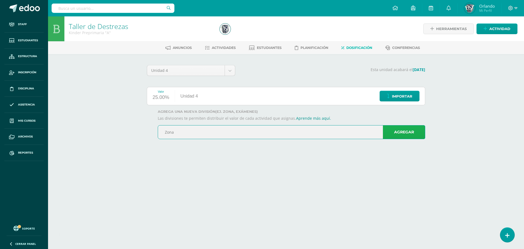
type input "Zona"
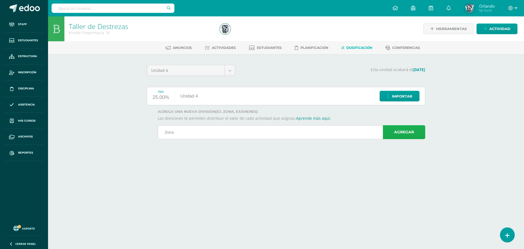
click at [387, 129] on link "Agregar" at bounding box center [404, 132] width 42 height 14
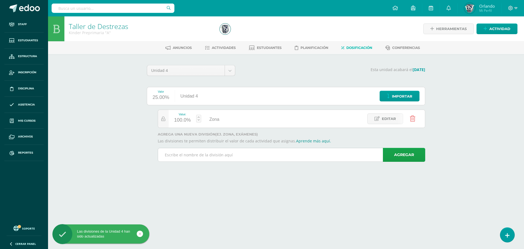
click at [207, 150] on input "text" at bounding box center [291, 154] width 267 height 13
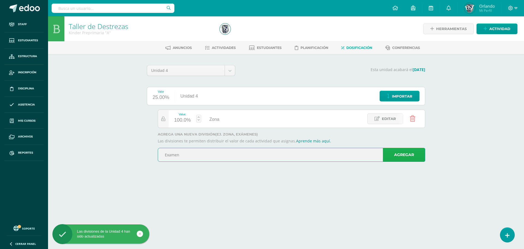
type input "Examen"
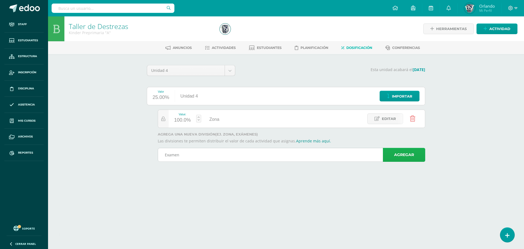
click at [394, 155] on link "Agregar" at bounding box center [404, 155] width 42 height 14
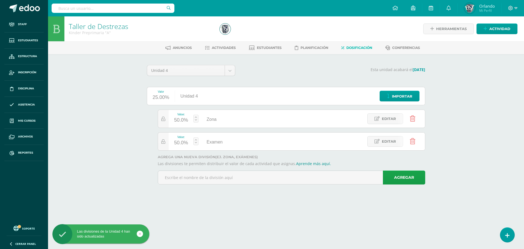
click at [176, 118] on div "50.0%" at bounding box center [181, 120] width 14 height 9
click at [182, 121] on input "50" at bounding box center [183, 117] width 14 height 11
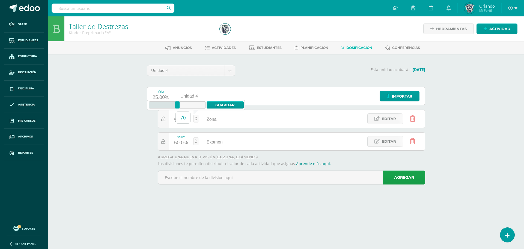
type input "70"
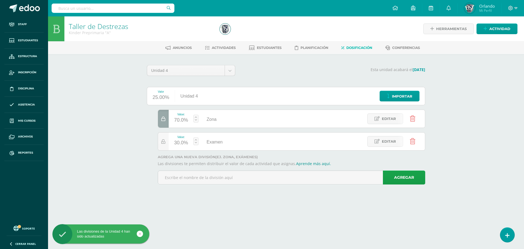
click at [233, 103] on div "Valor 25.00% Unidad 4 Importar" at bounding box center [286, 96] width 278 height 18
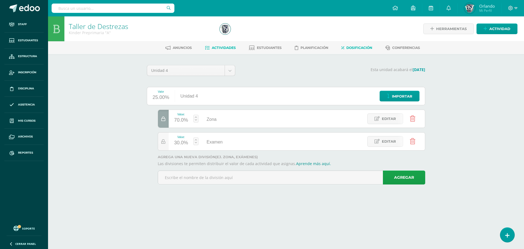
click at [224, 45] on link "Actividades" at bounding box center [220, 47] width 31 height 9
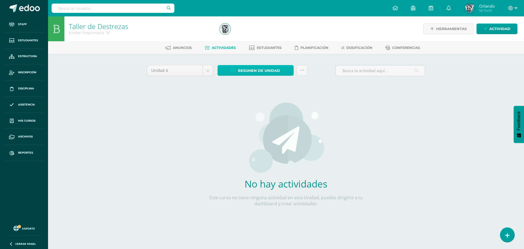
click at [277, 72] on span "Resumen de unidad" at bounding box center [259, 70] width 42 height 10
click at [305, 68] on link at bounding box center [302, 70] width 11 height 11
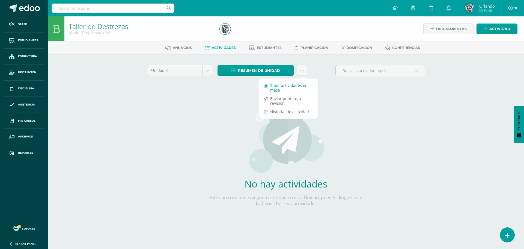
click at [288, 86] on link "Subir actividades en masa" at bounding box center [288, 87] width 60 height 13
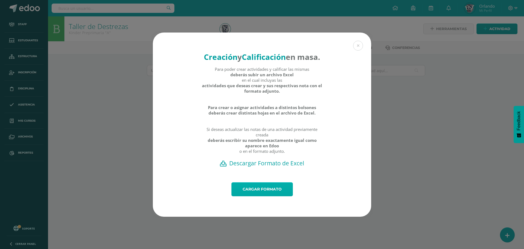
click at [260, 190] on link "Cargar formato" at bounding box center [261, 189] width 61 height 14
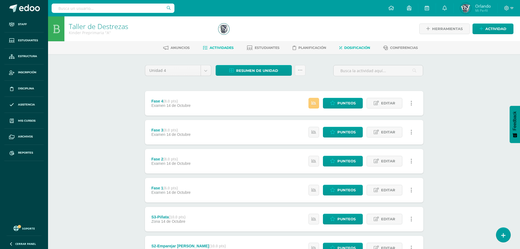
click at [362, 45] on link "Dosificación" at bounding box center [354, 47] width 31 height 9
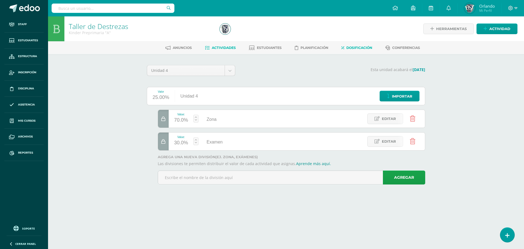
click at [217, 47] on span "Actividades" at bounding box center [224, 48] width 24 height 4
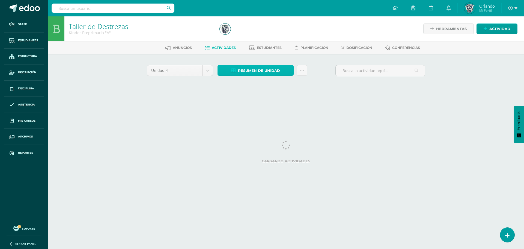
click at [276, 72] on span "Resumen de unidad" at bounding box center [259, 70] width 42 height 10
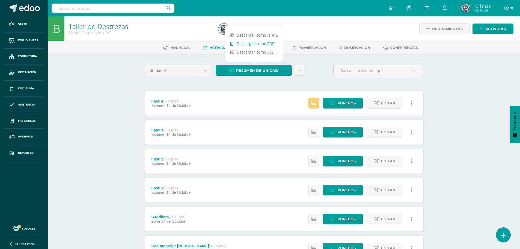
click at [270, 41] on link "Descargar como PDF" at bounding box center [254, 43] width 58 height 8
click at [223, 26] on img at bounding box center [223, 28] width 11 height 11
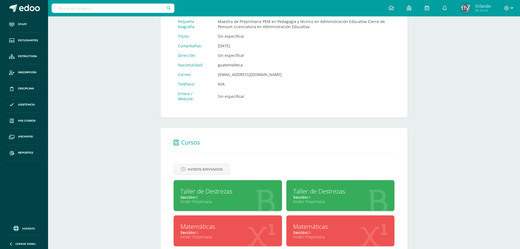
scroll to position [164, 0]
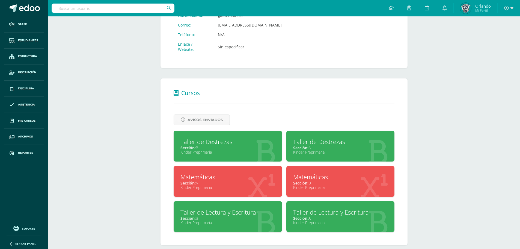
click at [256, 173] on div "Matemáticas" at bounding box center [227, 176] width 95 height 8
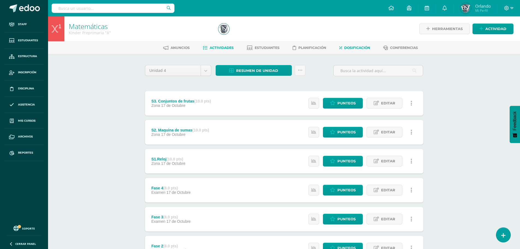
click at [348, 50] on link "Dosificación" at bounding box center [354, 47] width 31 height 9
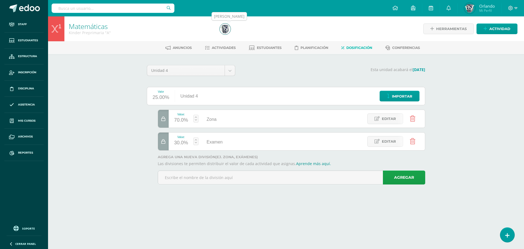
click at [225, 33] on img at bounding box center [225, 28] width 11 height 11
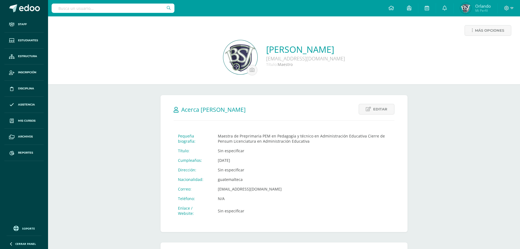
scroll to position [109, 0]
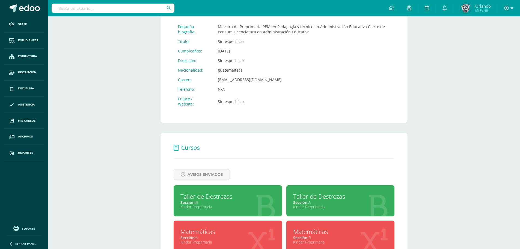
click at [323, 236] on div "Sección: B" at bounding box center [340, 237] width 95 height 5
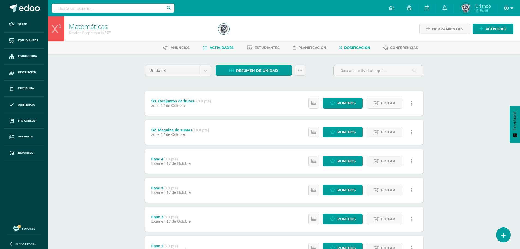
click at [345, 43] on link "Dosificación" at bounding box center [354, 47] width 31 height 9
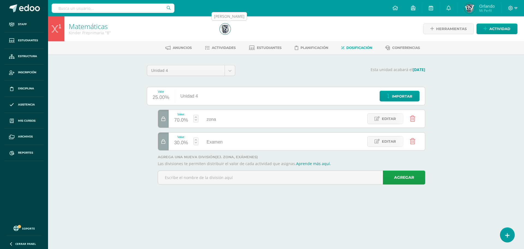
click at [230, 26] on link at bounding box center [225, 28] width 11 height 11
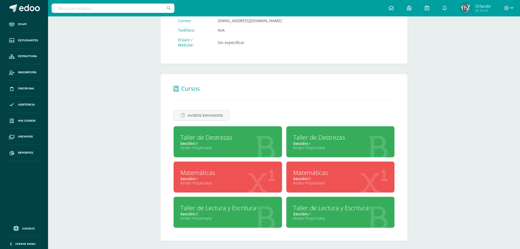
scroll to position [171, 0]
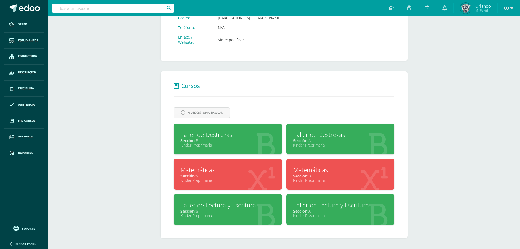
click at [223, 201] on div "Taller de Lectura y Escritura" at bounding box center [227, 205] width 95 height 8
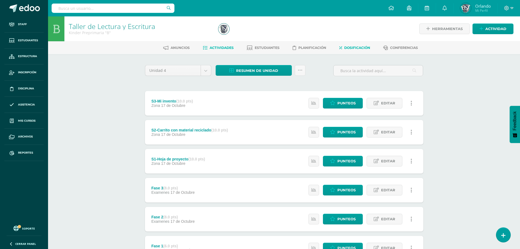
click at [350, 49] on span "Dosificación" at bounding box center [357, 48] width 26 height 4
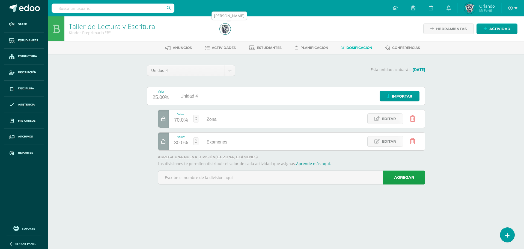
click at [225, 28] on img at bounding box center [225, 28] width 11 height 11
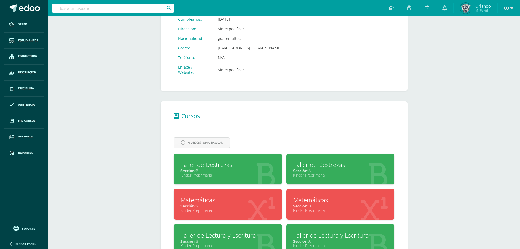
scroll to position [171, 0]
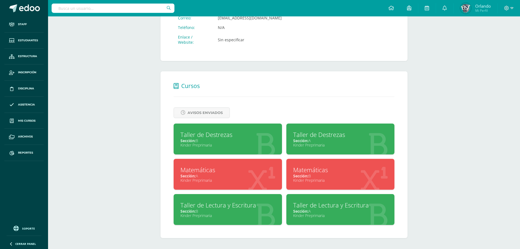
click at [311, 205] on div "Taller de Lectura y Escritura" at bounding box center [340, 205] width 95 height 8
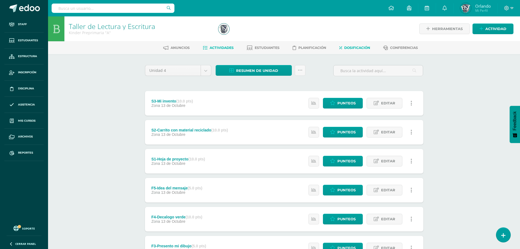
click at [347, 52] on link "Dosificación" at bounding box center [354, 47] width 31 height 9
